Goal: Information Seeking & Learning: Check status

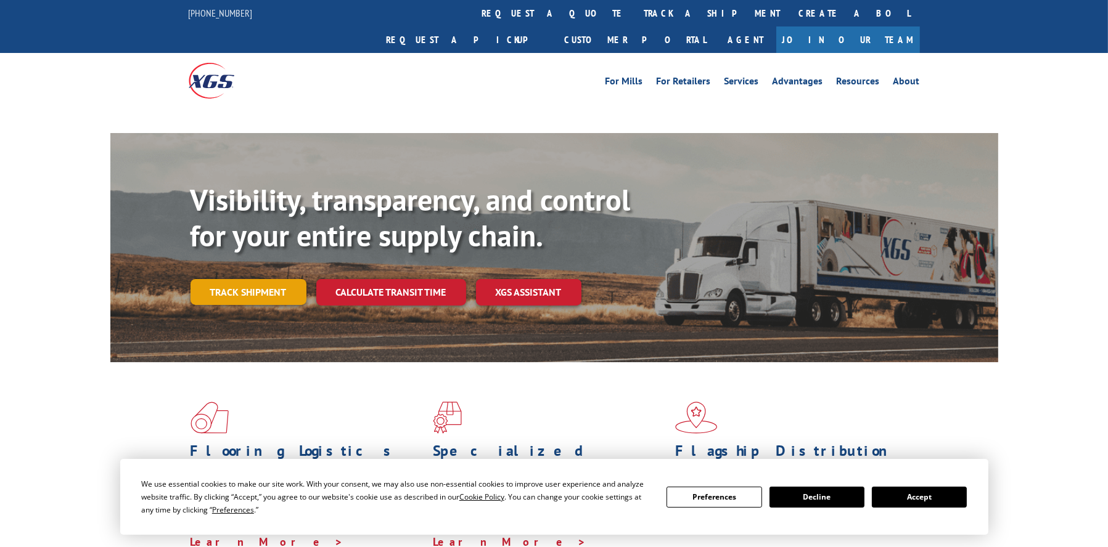
click at [239, 279] on link "Track shipment" at bounding box center [249, 292] width 116 height 26
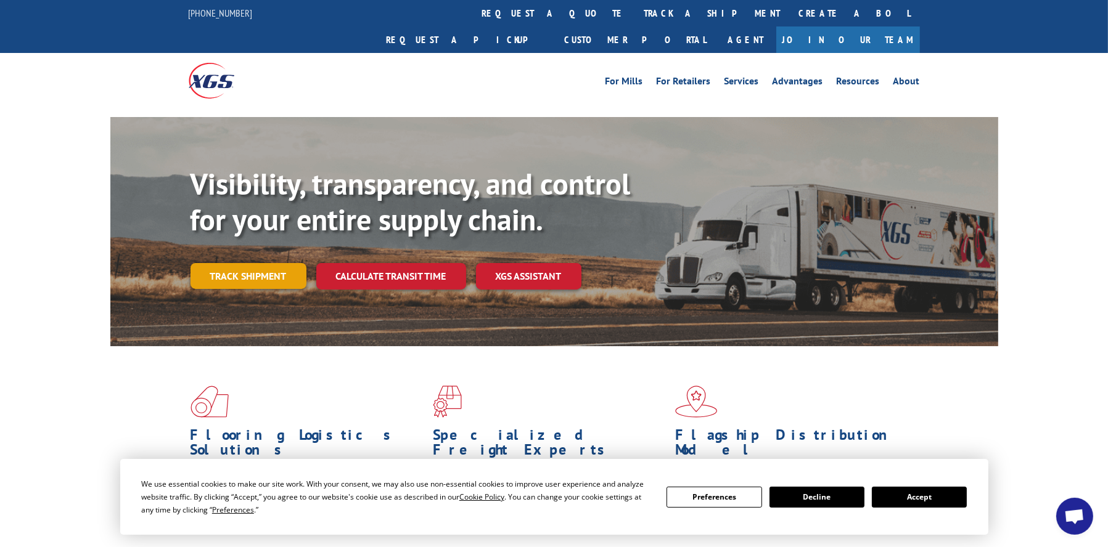
click at [271, 263] on link "Track shipment" at bounding box center [249, 276] width 116 height 26
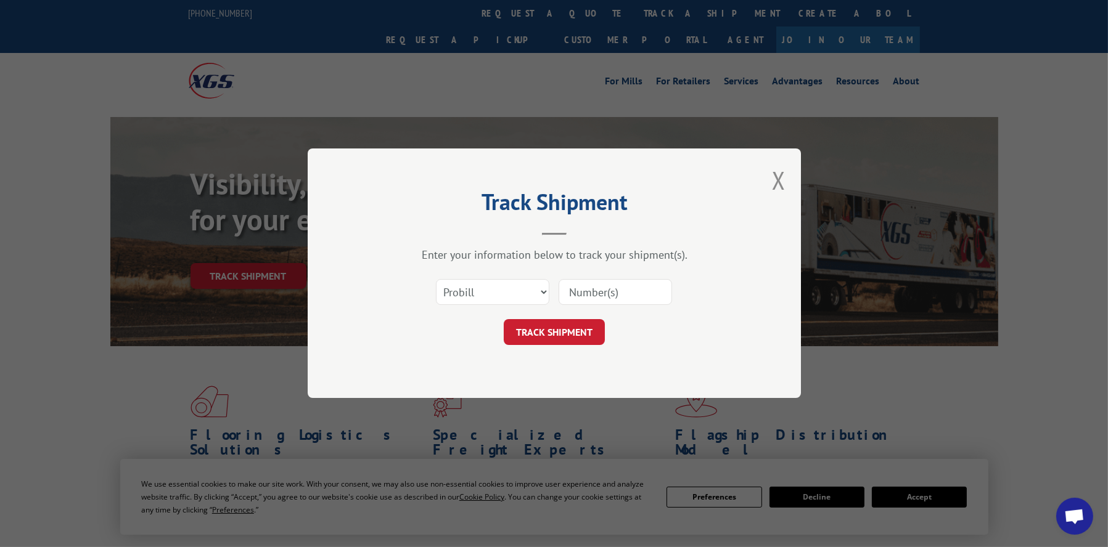
click at [587, 291] on input at bounding box center [615, 293] width 113 height 26
paste input "16998943"
type input "16998943"
click at [567, 339] on button "TRACK SHIPMENT" at bounding box center [554, 333] width 101 height 26
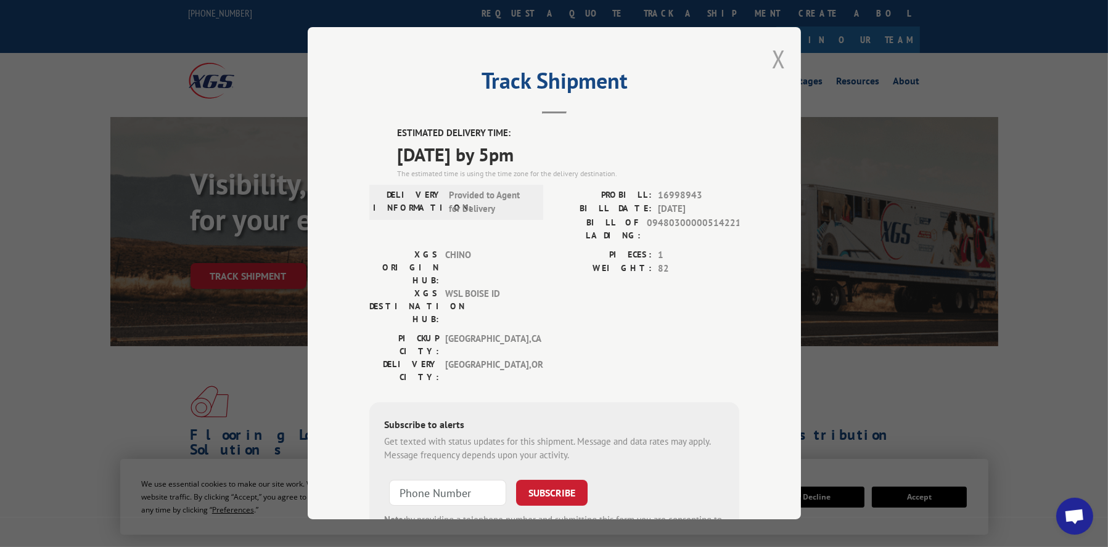
click at [773, 54] on button "Close modal" at bounding box center [779, 59] width 14 height 33
